Goal: Book appointment/travel/reservation

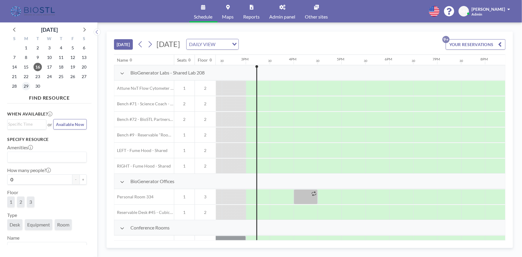
scroll to position [0, 694]
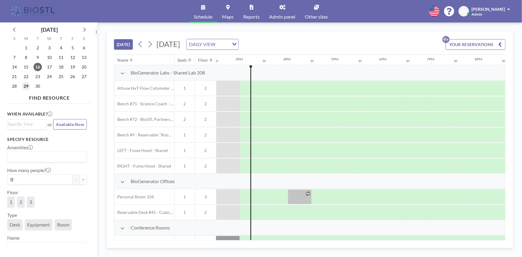
click at [25, 87] on span "29" at bounding box center [26, 86] width 8 height 8
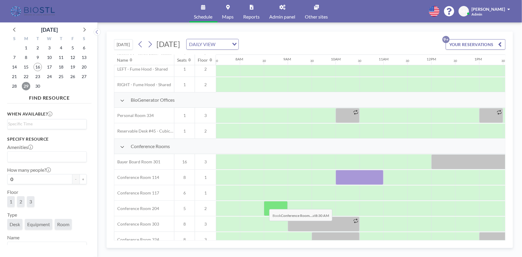
scroll to position [109, 359]
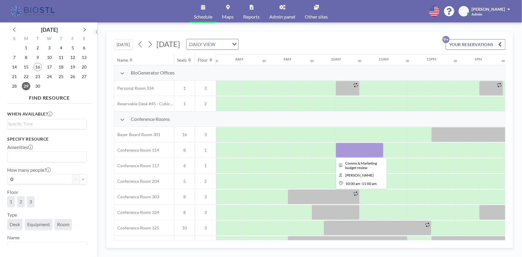
click at [361, 149] on div at bounding box center [359, 150] width 48 height 15
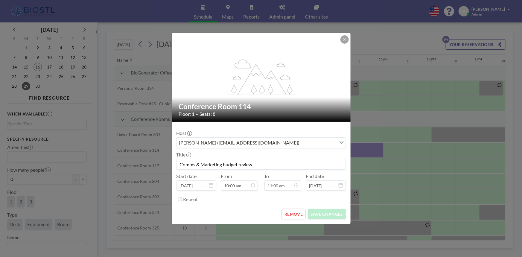
drag, startPoint x: 222, startPoint y: 164, endPoint x: 153, endPoint y: 167, distance: 69.1
click at [153, 167] on div "flex-grow: 1.2; Conference Room 114 Floor: 1 • Seats: 8 Host [PERSON_NAME] ([EM…" at bounding box center [261, 128] width 522 height 257
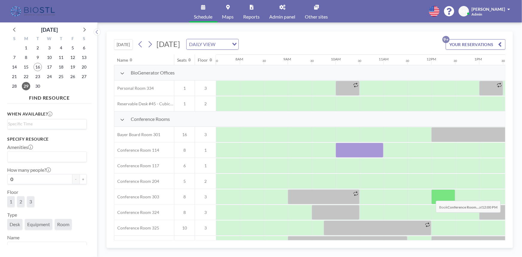
click at [431, 195] on div at bounding box center [443, 196] width 24 height 15
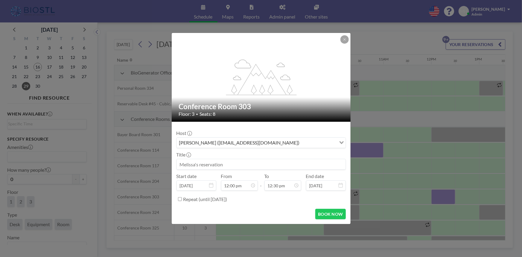
scroll to position [255, 0]
click at [343, 39] on icon at bounding box center [345, 40] width 4 height 4
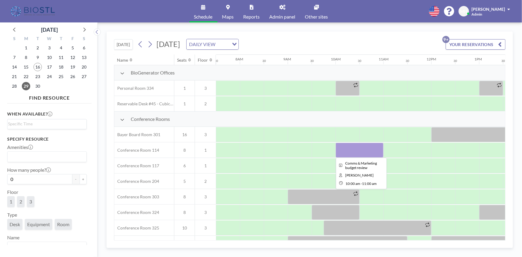
click at [352, 147] on div at bounding box center [359, 150] width 48 height 15
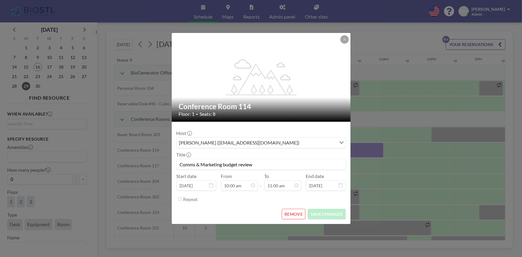
drag, startPoint x: 201, startPoint y: 164, endPoint x: 163, endPoint y: 164, distance: 38.3
click at [163, 164] on div "flex-grow: 1.2; Conference Room 114 Floor: 1 • Seats: 8 Host [PERSON_NAME] ([EM…" at bounding box center [261, 128] width 522 height 257
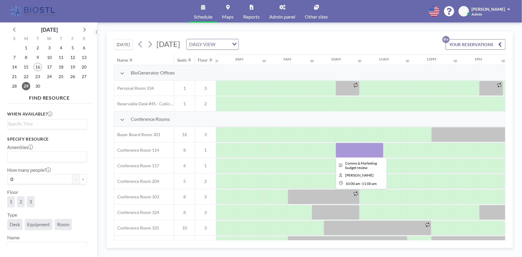
click at [353, 149] on div at bounding box center [359, 150] width 48 height 15
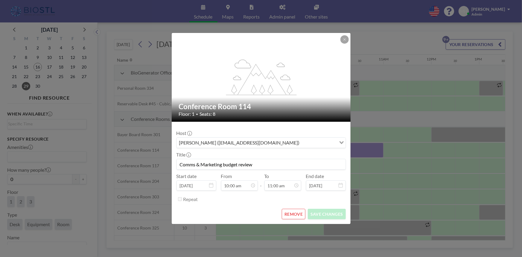
click at [208, 164] on input "Comms & Marketing budget review" at bounding box center [261, 164] width 169 height 10
click at [218, 162] on input "Comms & Marketing budget review" at bounding box center [261, 164] width 169 height 10
click at [182, 164] on input "Comms & Marketing budget review" at bounding box center [261, 164] width 169 height 10
drag, startPoint x: 179, startPoint y: 164, endPoint x: 221, endPoint y: 164, distance: 41.6
click at [221, 164] on input "Comms & Marketing budget review" at bounding box center [261, 164] width 169 height 10
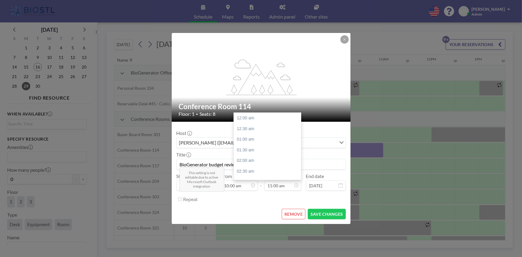
scroll to position [234, 0]
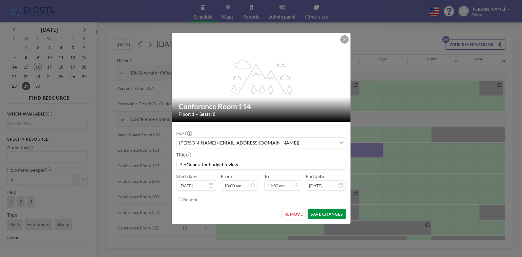
type input "BioGenerator budget review"
click at [321, 215] on button "SAVE CHANGES" at bounding box center [327, 214] width 38 height 10
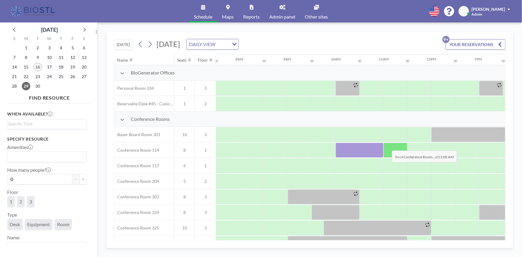
click at [387, 146] on div at bounding box center [395, 150] width 24 height 15
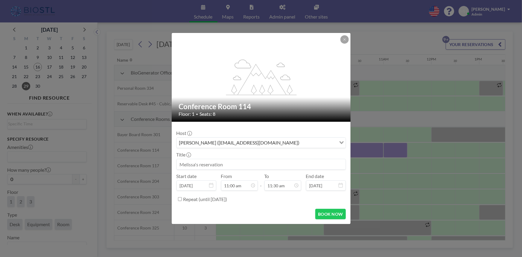
click at [254, 165] on input at bounding box center [261, 164] width 169 height 10
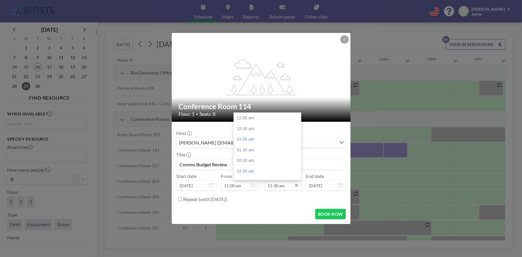
scroll to position [245, 0]
type input "Comms Budget Review"
click at [259, 143] on div "12:30 pm" at bounding box center [269, 139] width 70 height 11
type input "12:30 pm"
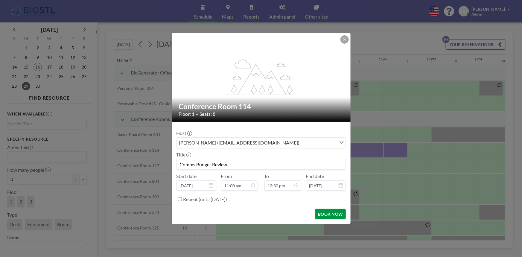
click at [324, 217] on button "BOOK NOW" at bounding box center [330, 214] width 30 height 10
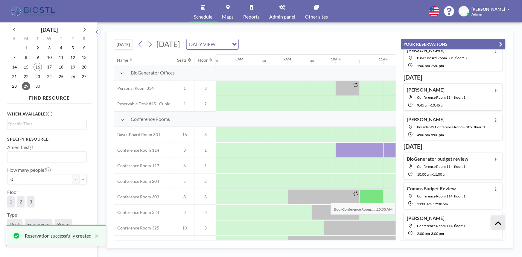
scroll to position [154, 0]
click at [500, 44] on icon "button" at bounding box center [501, 44] width 4 height 7
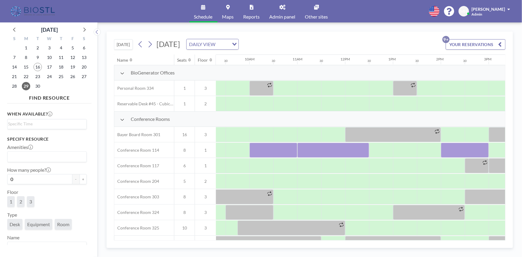
scroll to position [109, 448]
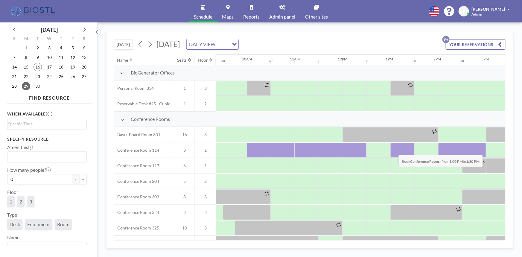
click at [394, 150] on div at bounding box center [402, 150] width 24 height 15
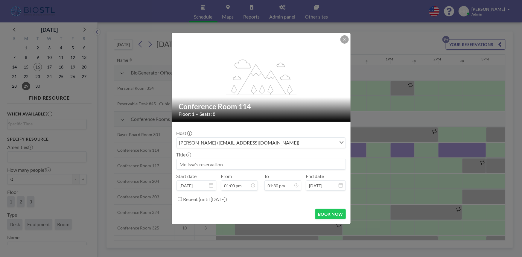
click at [230, 166] on input at bounding box center [261, 164] width 169 height 10
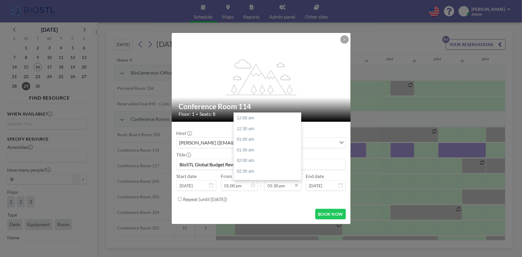
scroll to position [287, 0]
type input "BioSTL Global Budget Review"
click at [251, 129] on div "02:00 pm" at bounding box center [269, 129] width 70 height 11
type input "02:00 pm"
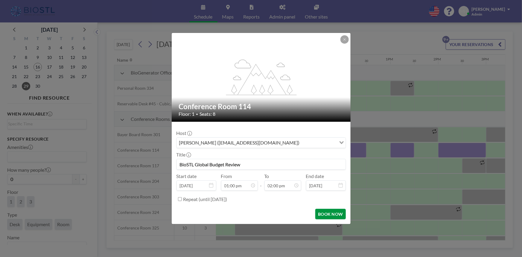
click at [326, 216] on button "BOOK NOW" at bounding box center [330, 214] width 30 height 10
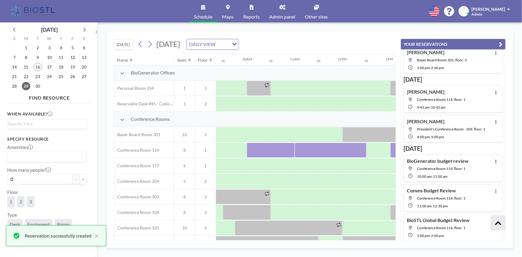
scroll to position [154, 0]
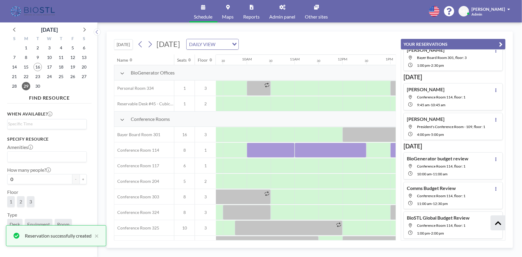
click at [501, 43] on icon "button" at bounding box center [501, 44] width 4 height 7
